Goal: Navigation & Orientation: Find specific page/section

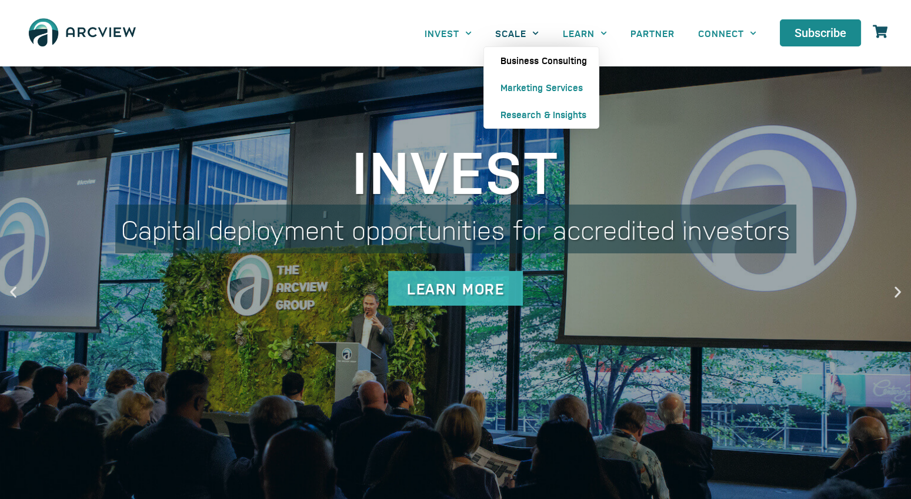
click at [529, 56] on link "Business Consulting" at bounding box center [541, 60] width 115 height 27
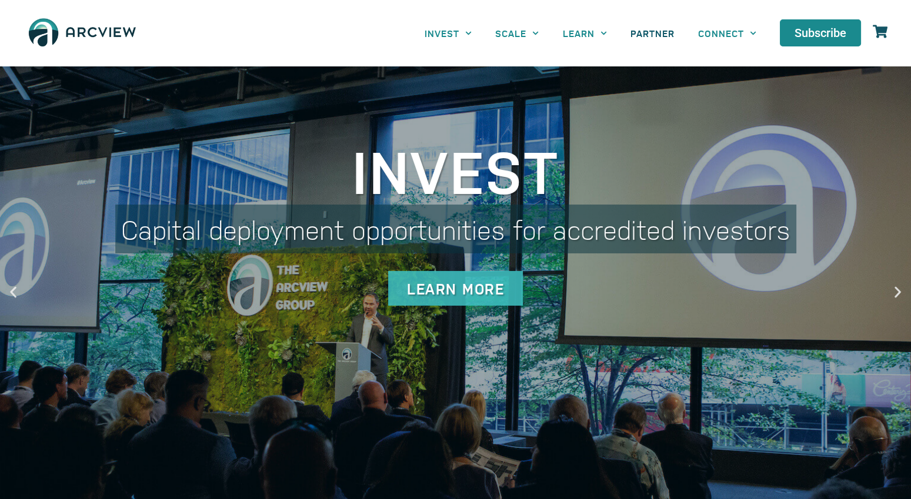
click at [645, 35] on link "PARTNER" at bounding box center [652, 33] width 68 height 26
